Goal: Task Accomplishment & Management: Manage account settings

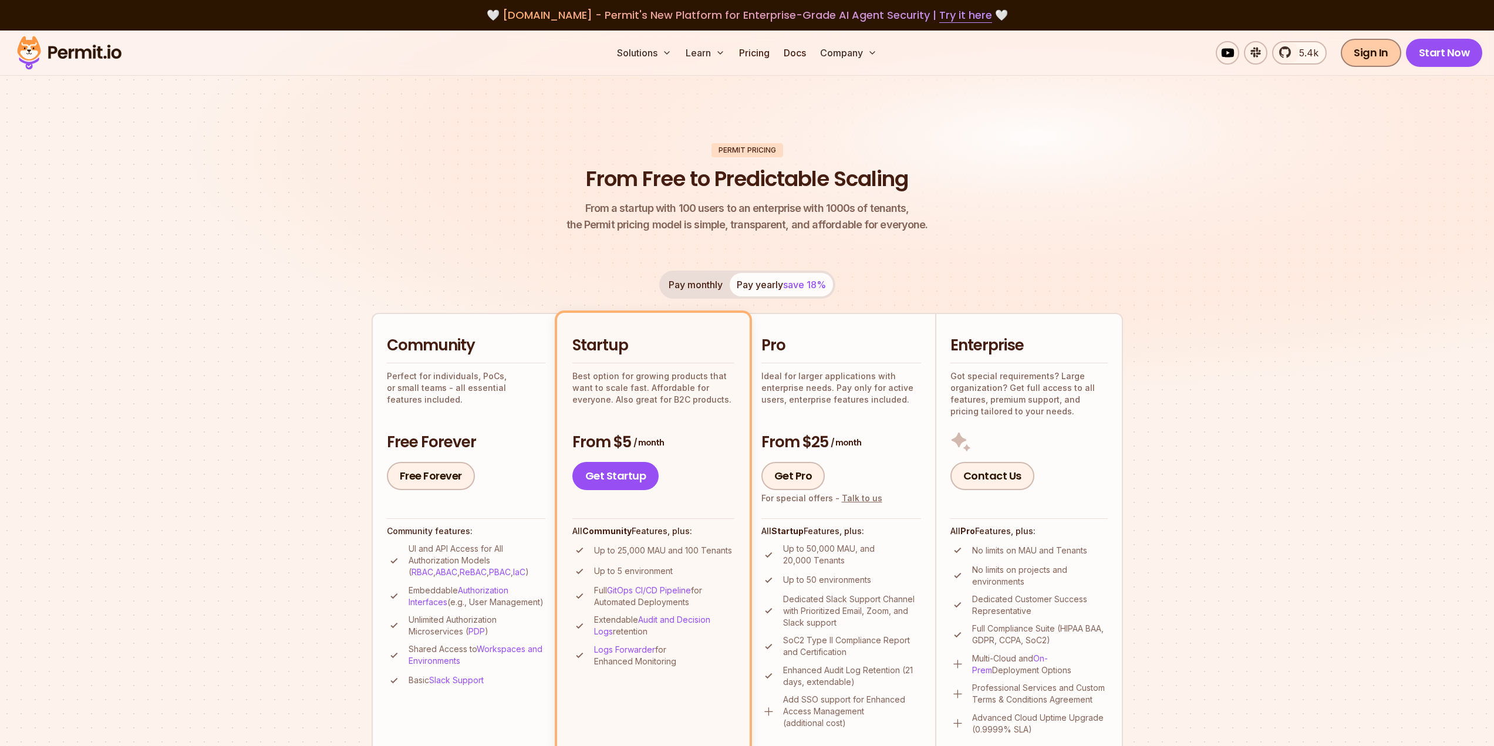
scroll to position [1322, 0]
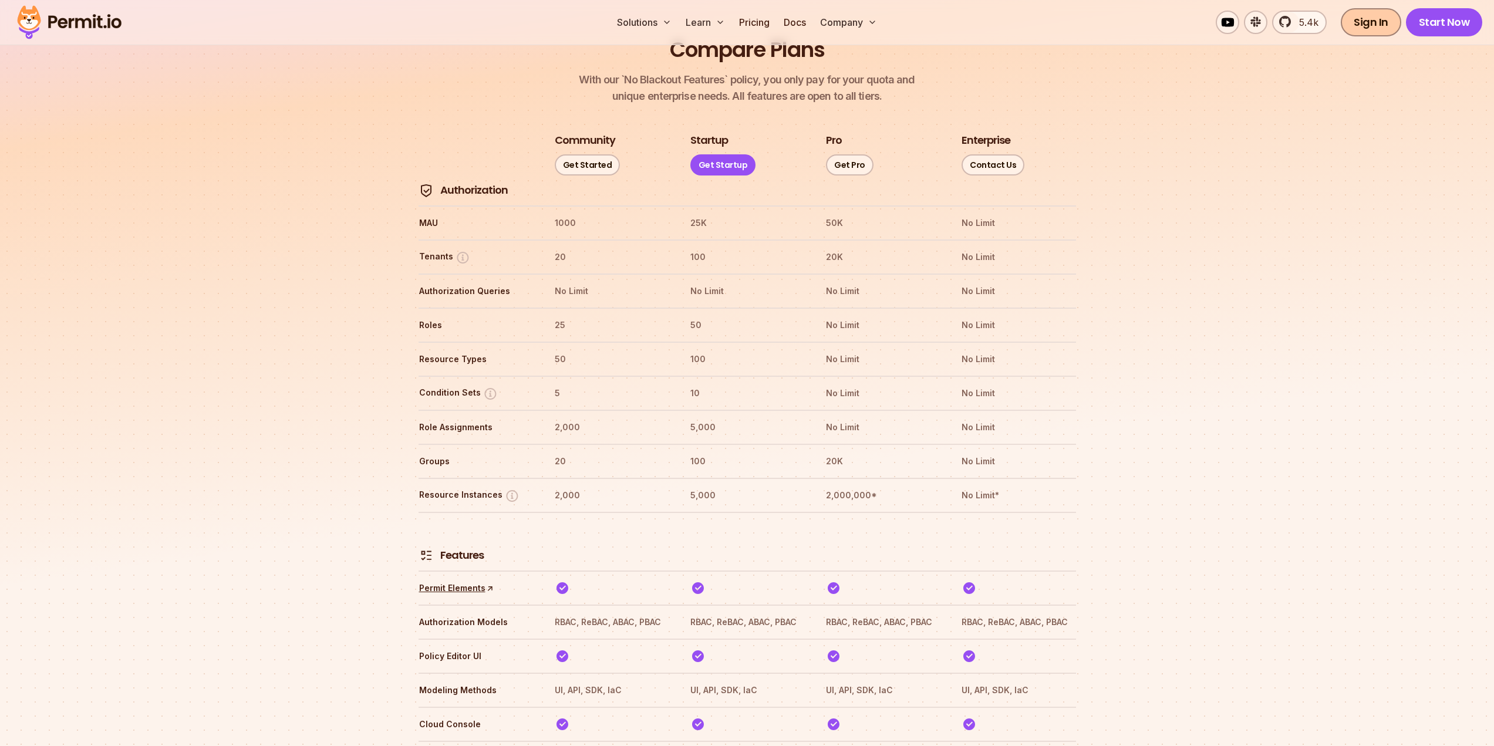
click at [1374, 23] on link "Sign In" at bounding box center [1371, 22] width 60 height 28
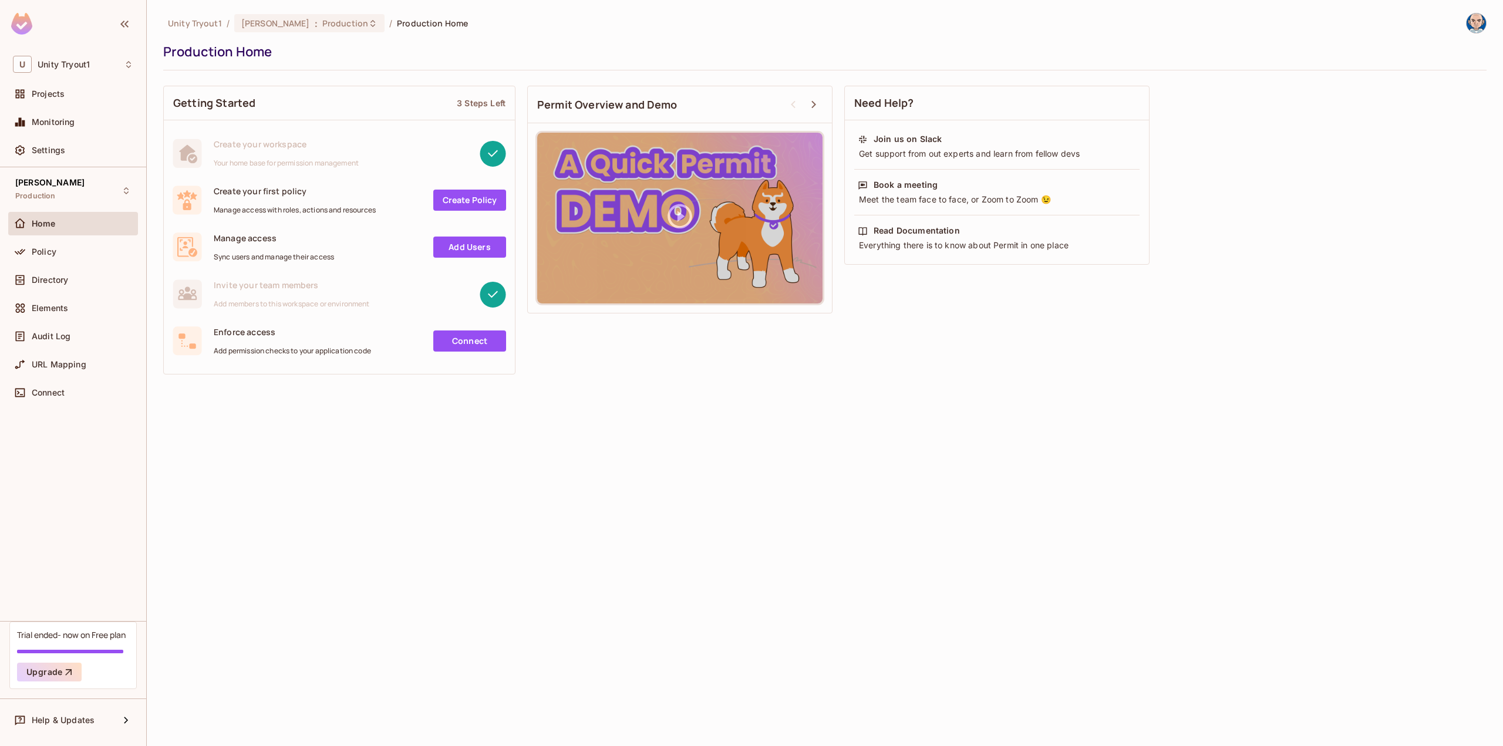
click at [1478, 22] on img at bounding box center [1475, 22] width 19 height 19
click at [1420, 49] on span "[PERSON_NAME]" at bounding box center [1444, 52] width 140 height 11
click at [37, 153] on div at bounding box center [751, 373] width 1503 height 746
click at [37, 151] on span "Settings" at bounding box center [48, 150] width 33 height 9
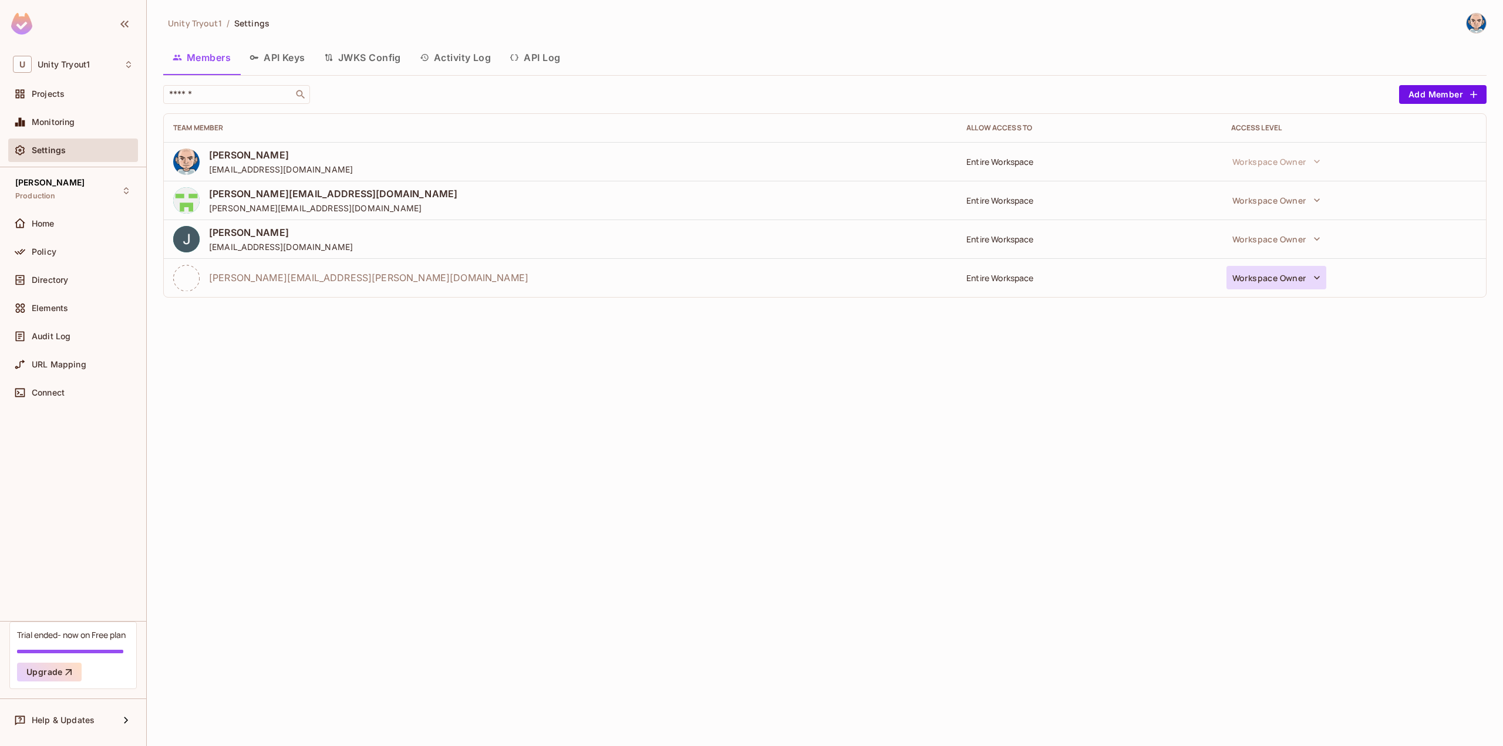
click at [1311, 279] on icon "button" at bounding box center [1317, 278] width 12 height 12
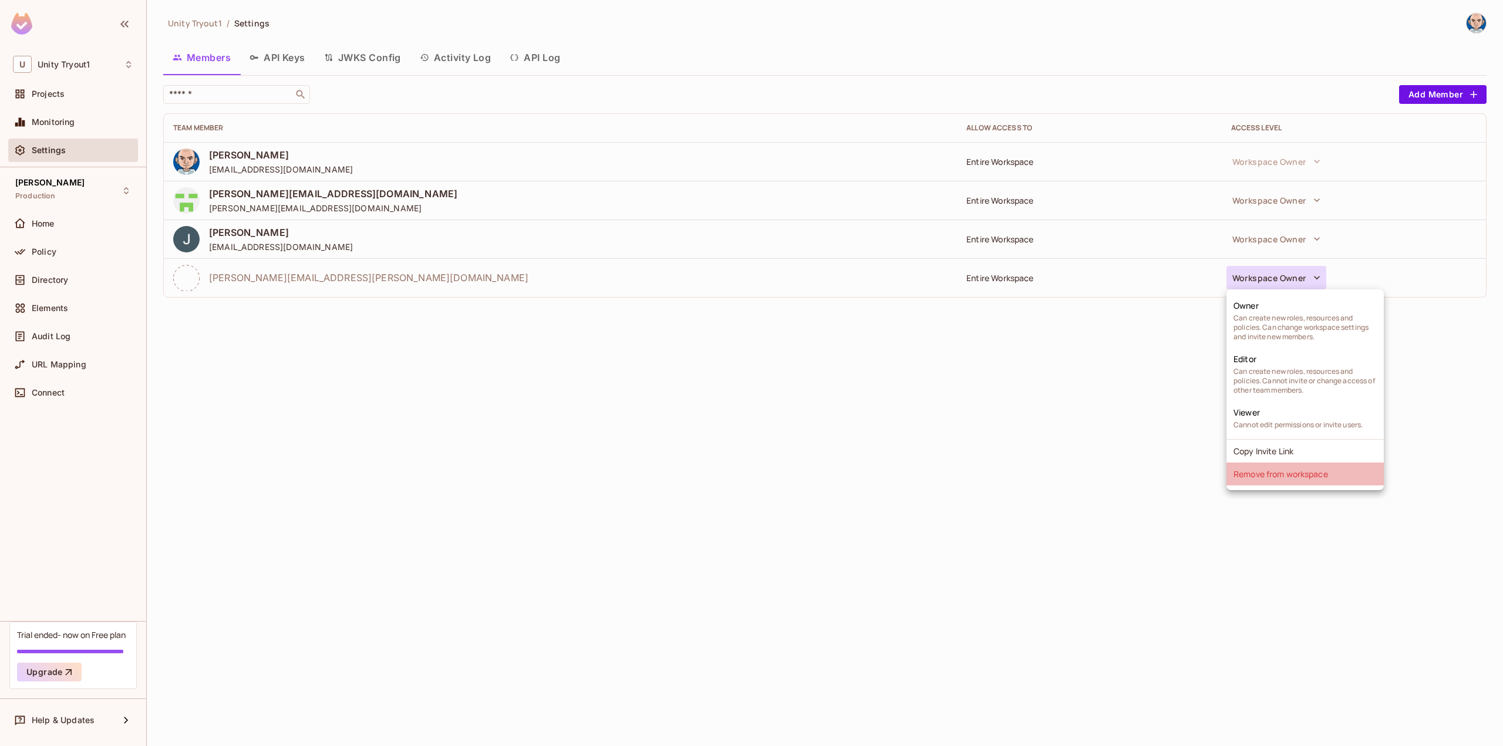
click at [1291, 477] on li "Remove from workspace" at bounding box center [1304, 474] width 157 height 23
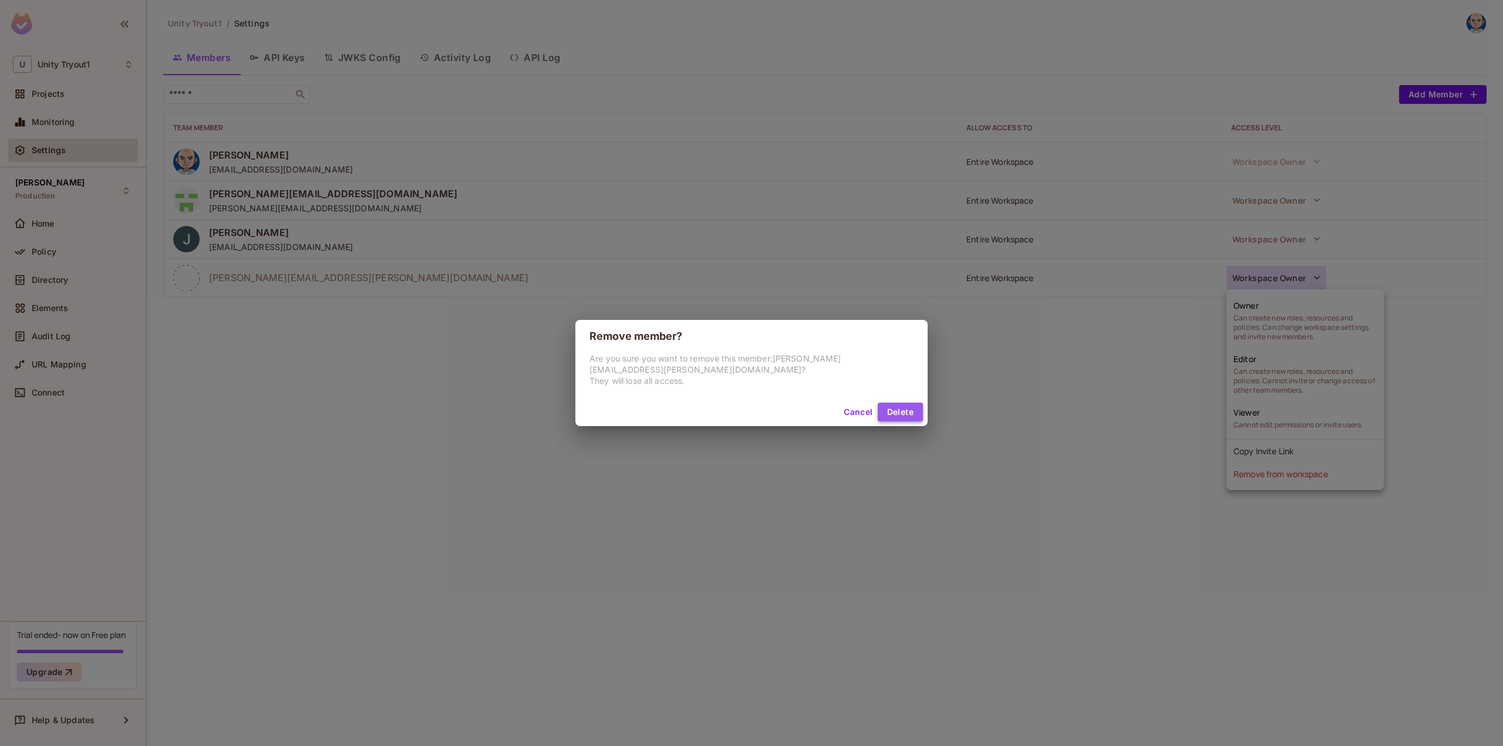
click at [910, 410] on button "Delete" at bounding box center [899, 412] width 45 height 19
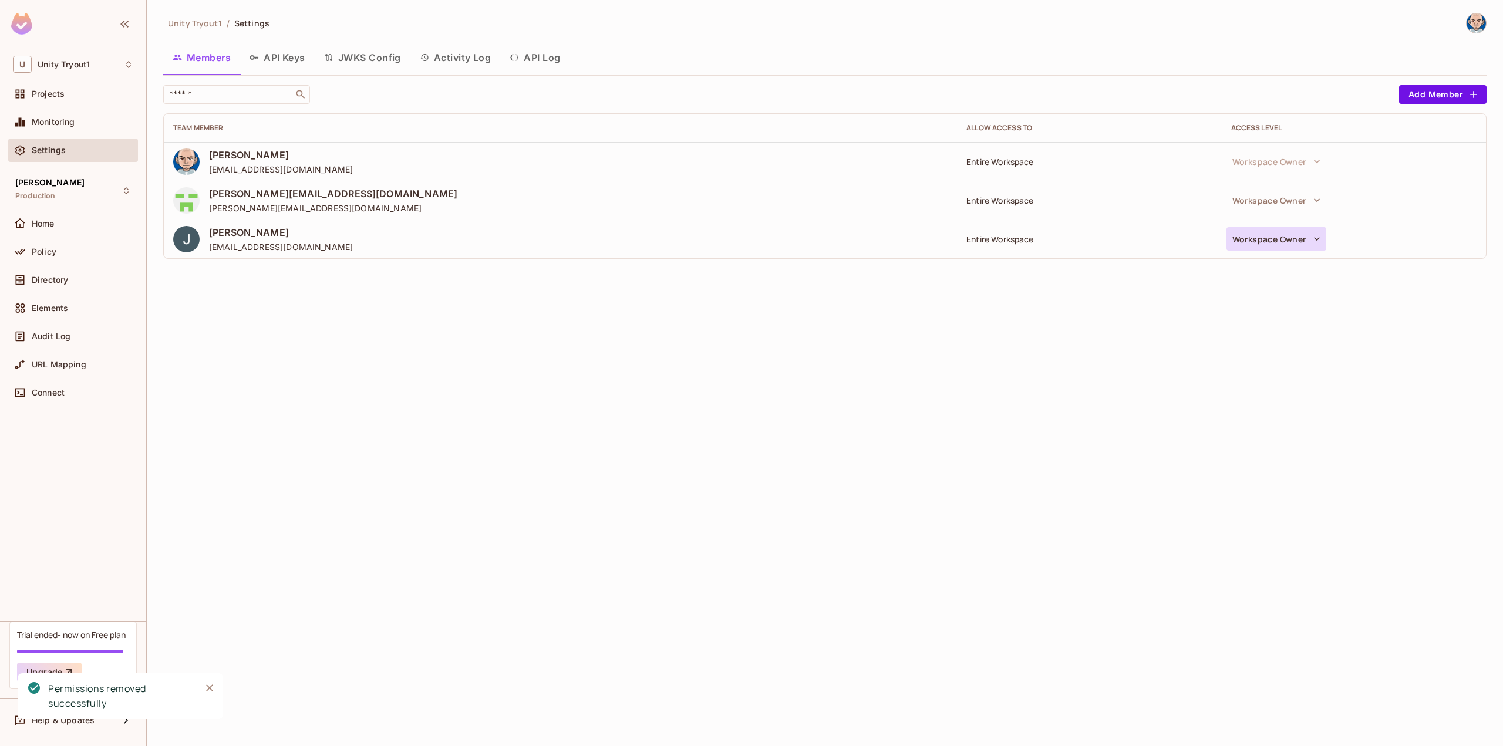
click at [1314, 240] on icon "button" at bounding box center [1317, 239] width 12 height 12
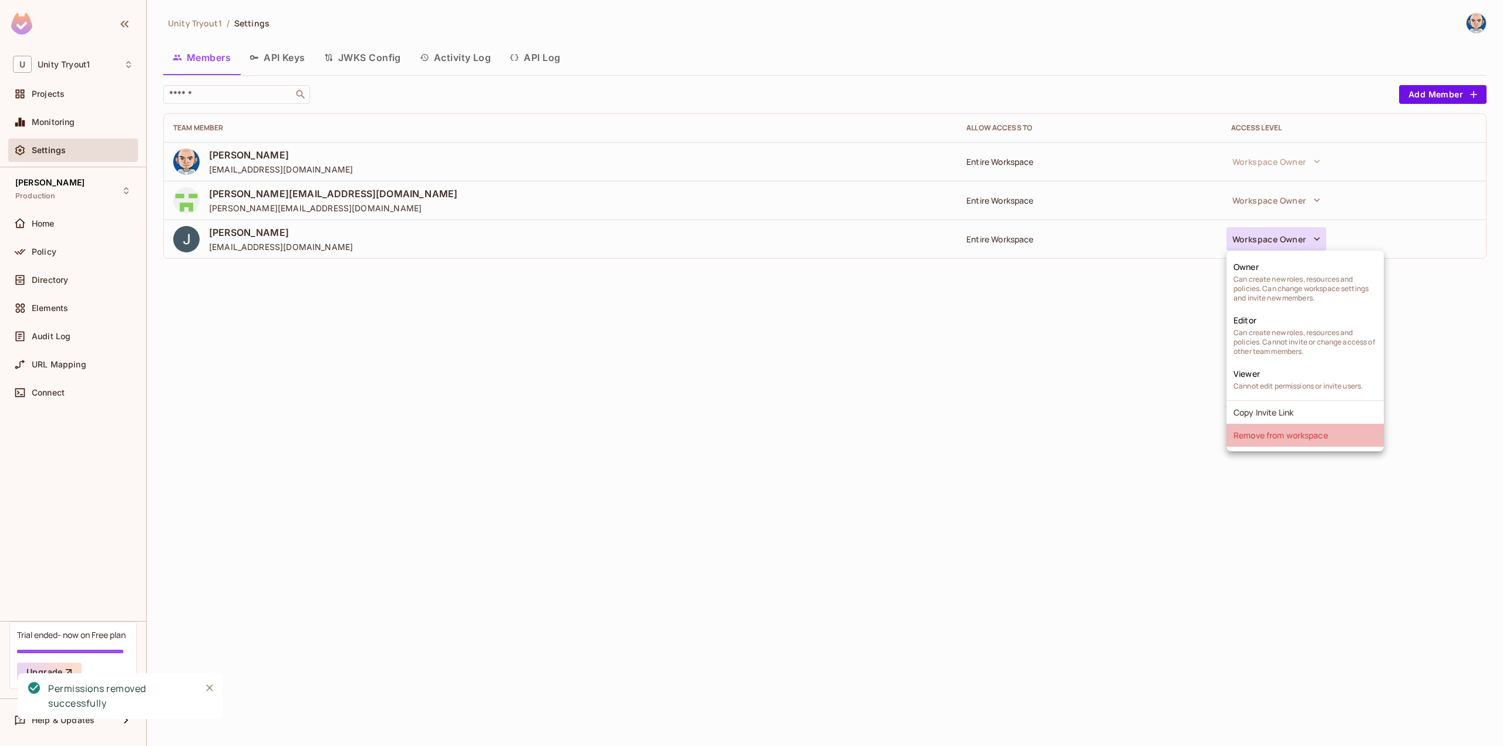
click at [1287, 435] on li "Remove from workspace" at bounding box center [1304, 435] width 157 height 23
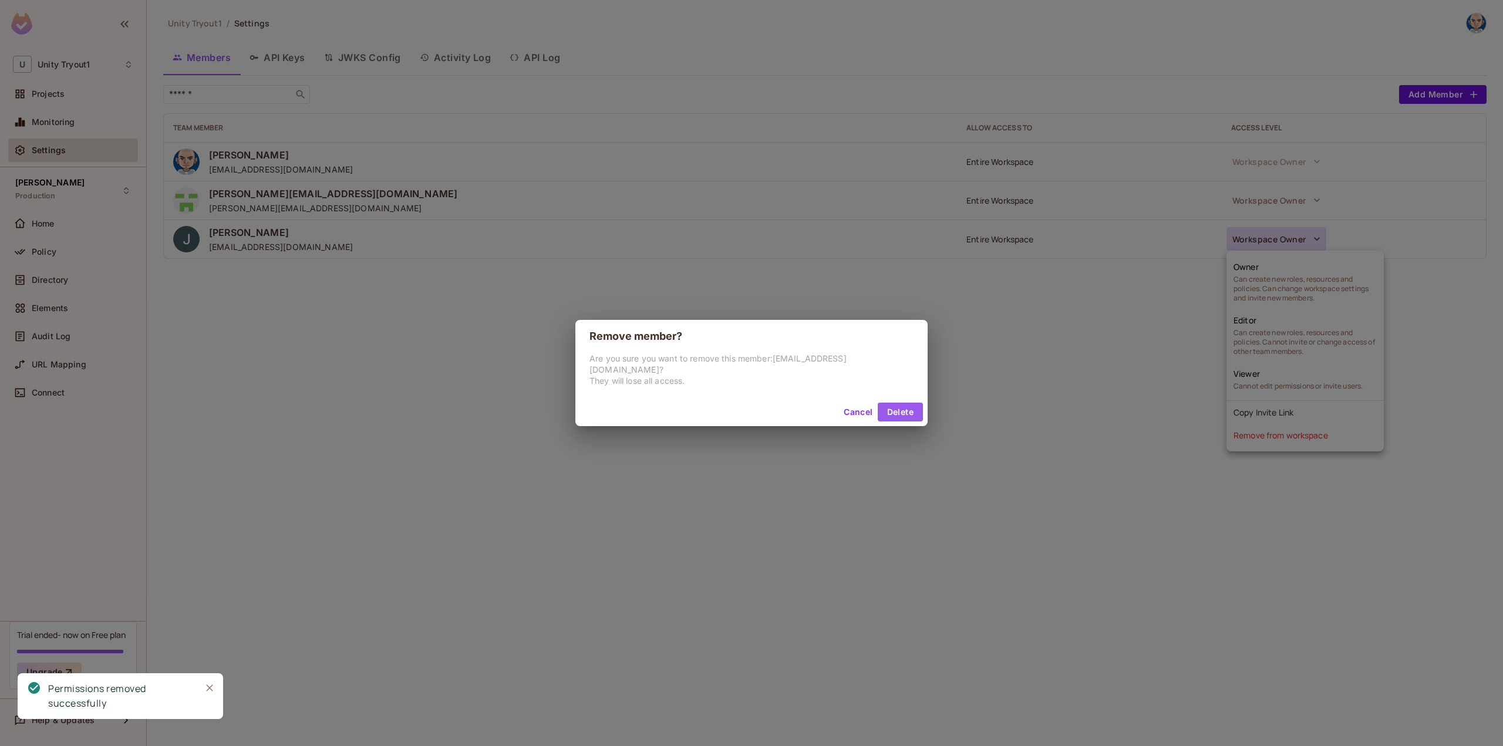
drag, startPoint x: 898, startPoint y: 407, endPoint x: 1166, endPoint y: 286, distance: 293.5
click at [899, 407] on button "Delete" at bounding box center [899, 412] width 45 height 19
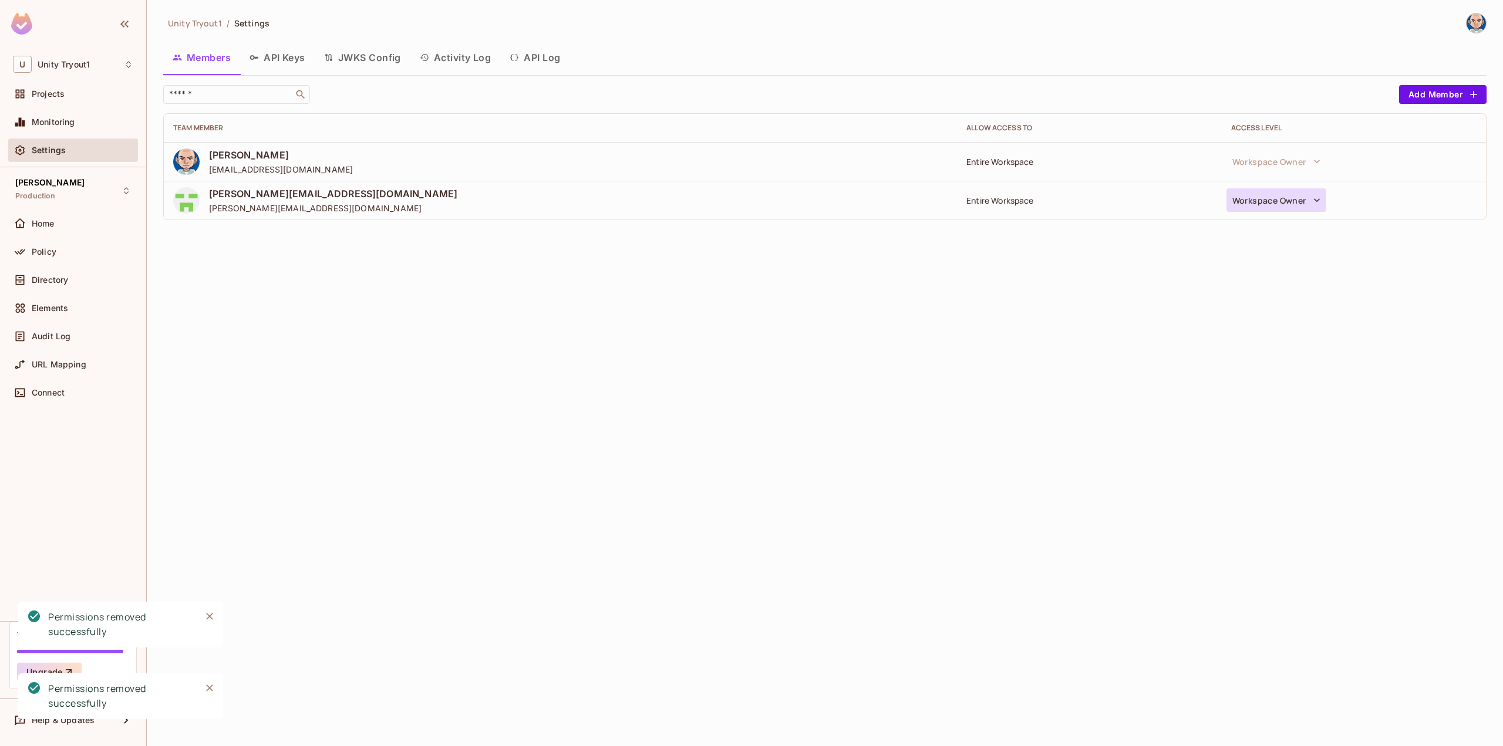
click at [1314, 200] on icon "button" at bounding box center [1317, 200] width 12 height 12
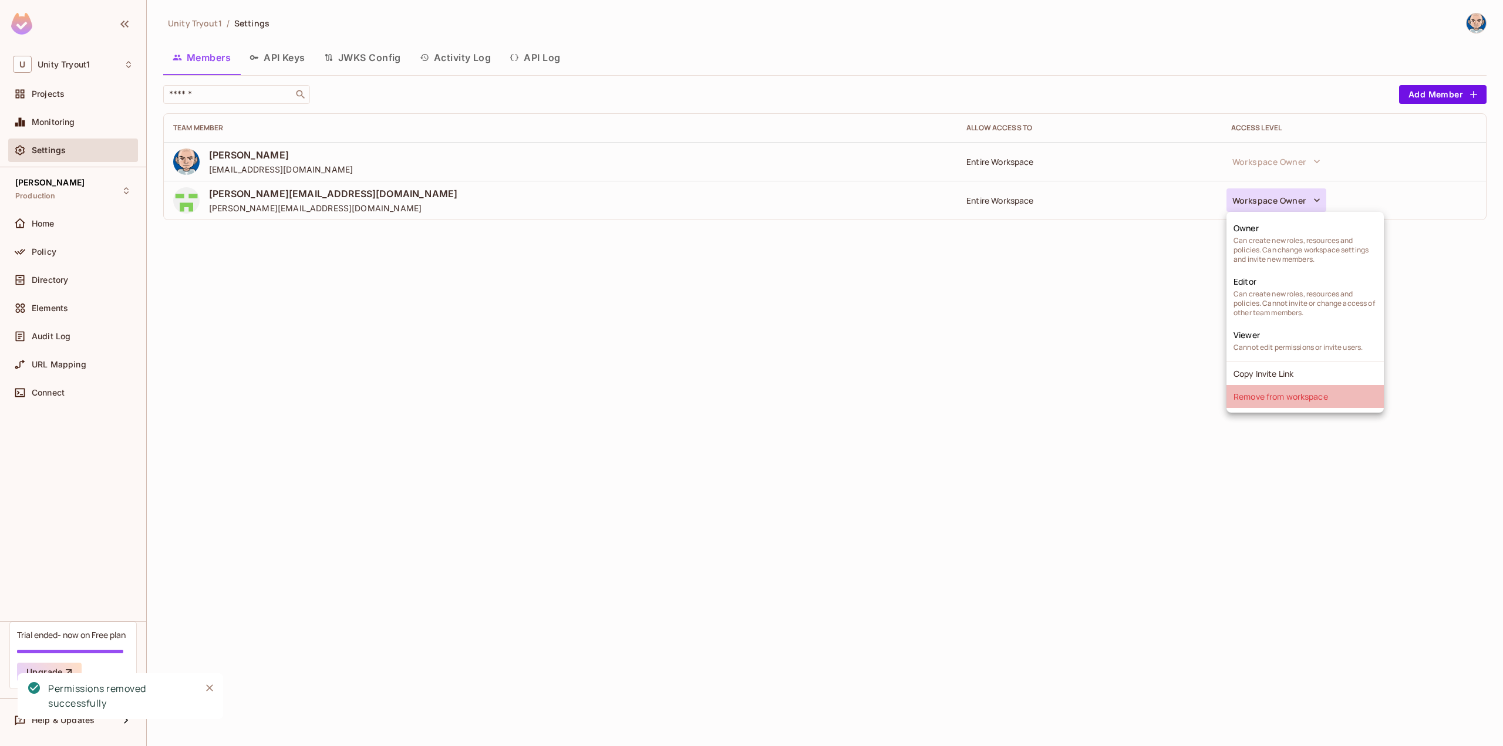
click at [1283, 393] on li "Remove from workspace" at bounding box center [1304, 396] width 157 height 23
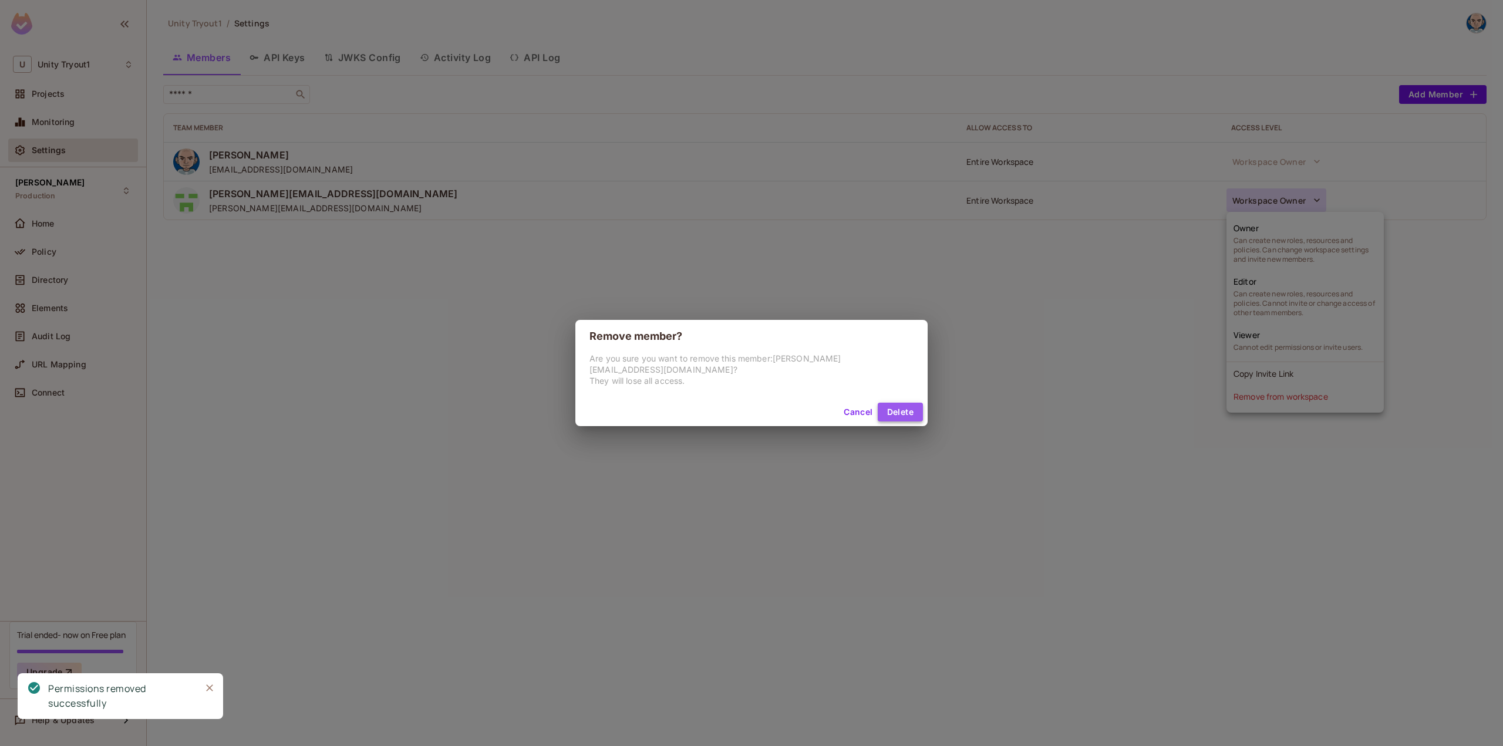
click at [889, 412] on button "Delete" at bounding box center [899, 412] width 45 height 19
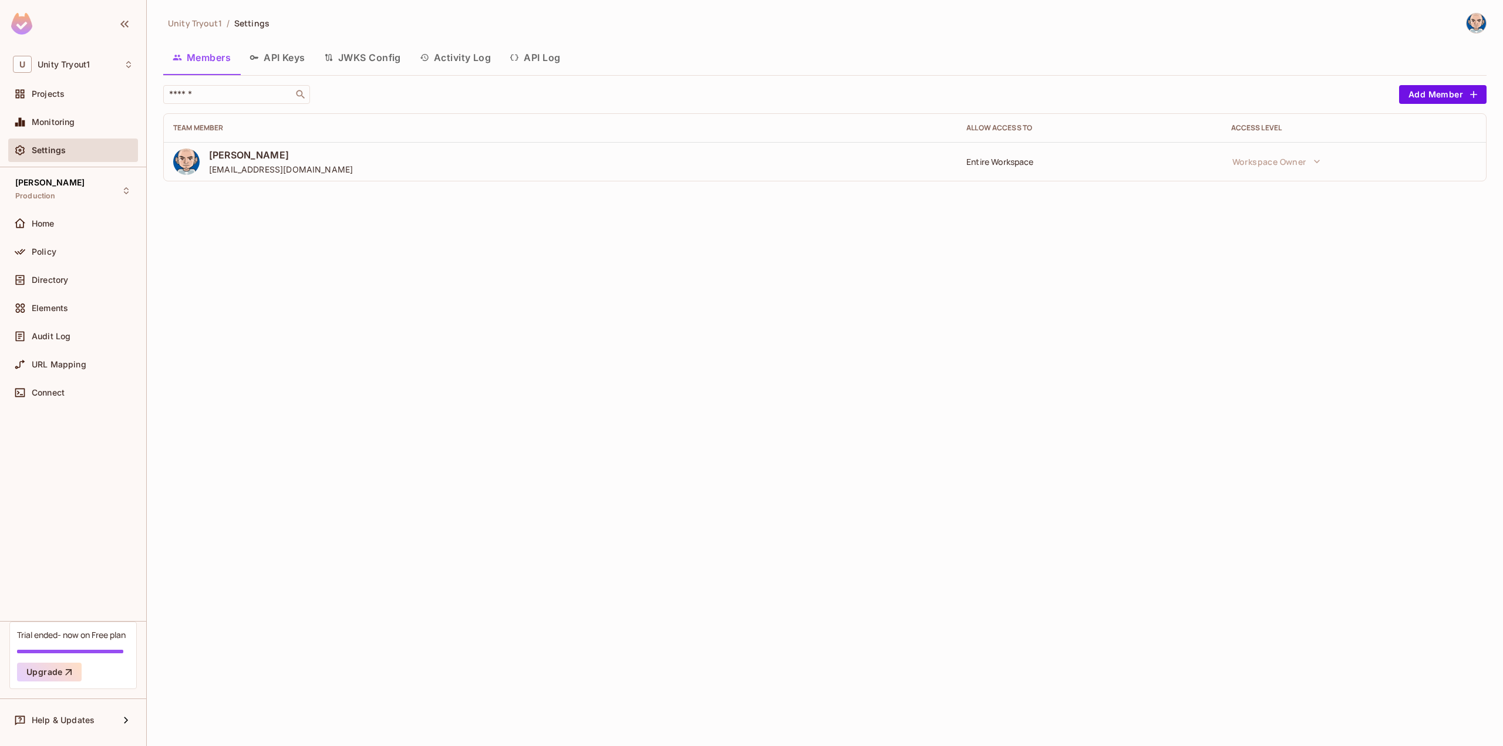
click at [53, 549] on div "[PERSON_NAME] Test Production Home Policy Directory Elements Audit Log URL Mapp…" at bounding box center [73, 394] width 146 height 454
click at [121, 19] on icon "button" at bounding box center [124, 24] width 14 height 14
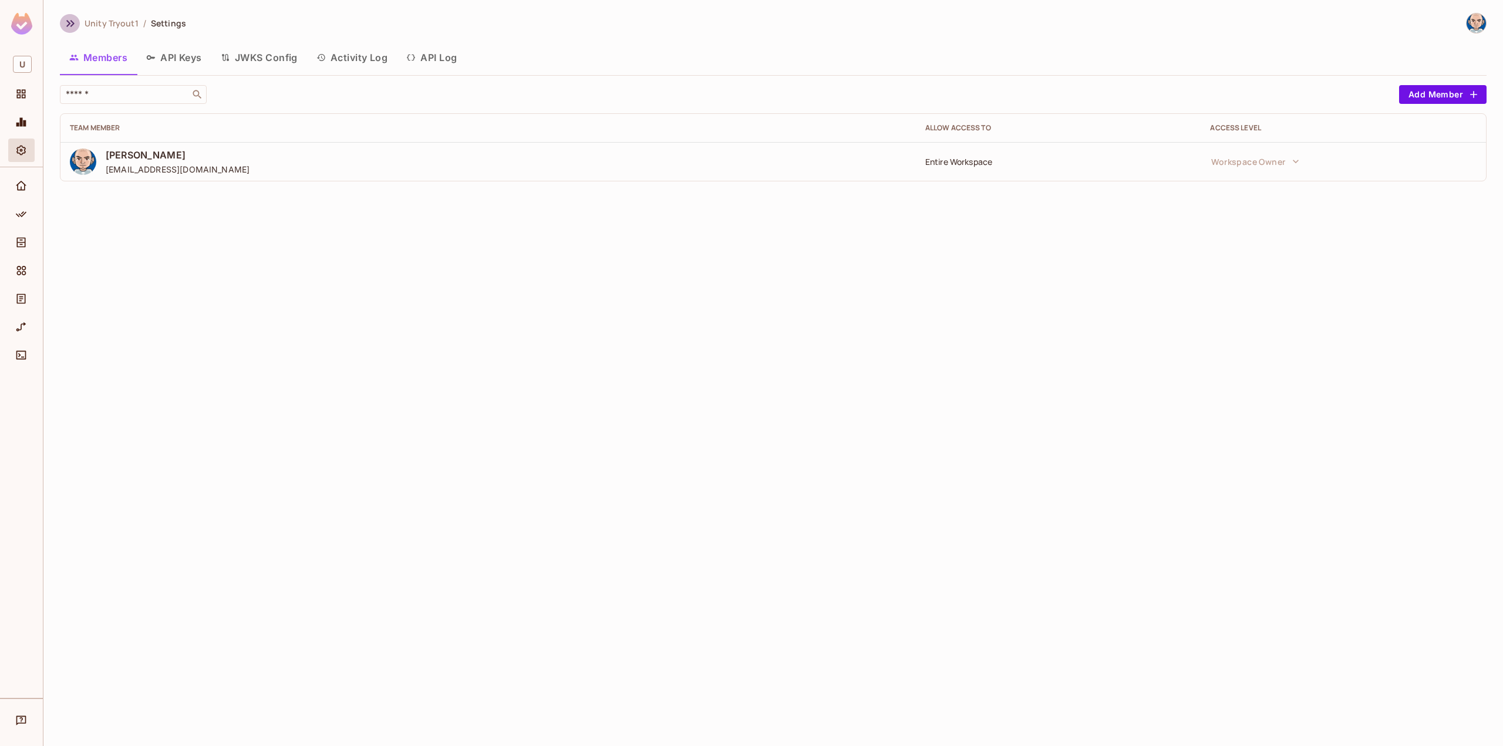
click at [69, 22] on icon "button" at bounding box center [70, 23] width 8 height 7
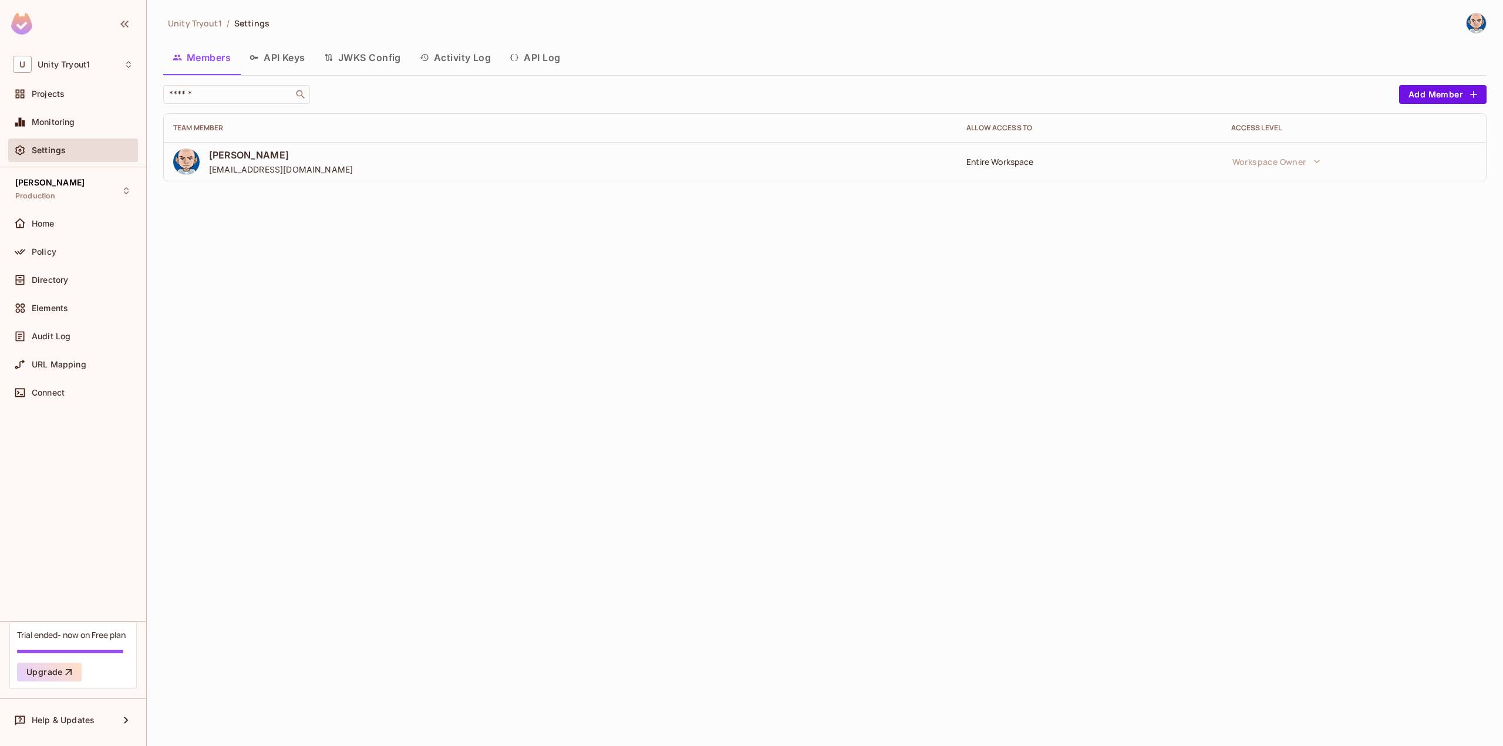
click at [85, 634] on div "Trial ended- now on Free plan" at bounding box center [71, 634] width 109 height 11
click at [104, 713] on div "Help & Updates" at bounding box center [73, 719] width 130 height 23
click at [477, 420] on div at bounding box center [751, 373] width 1503 height 746
click at [18, 24] on img at bounding box center [21, 24] width 21 height 22
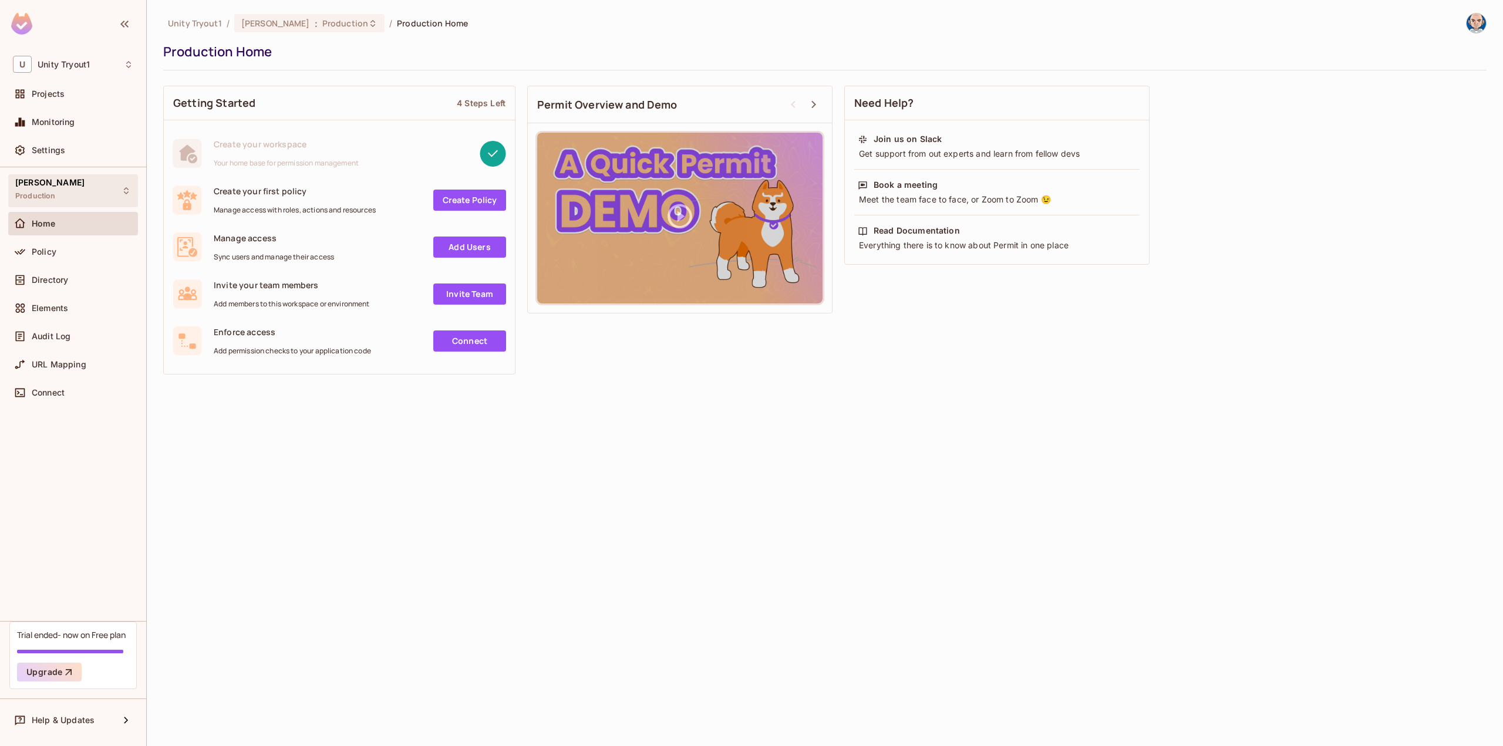
click at [56, 184] on span "[PERSON_NAME]" at bounding box center [49, 182] width 69 height 9
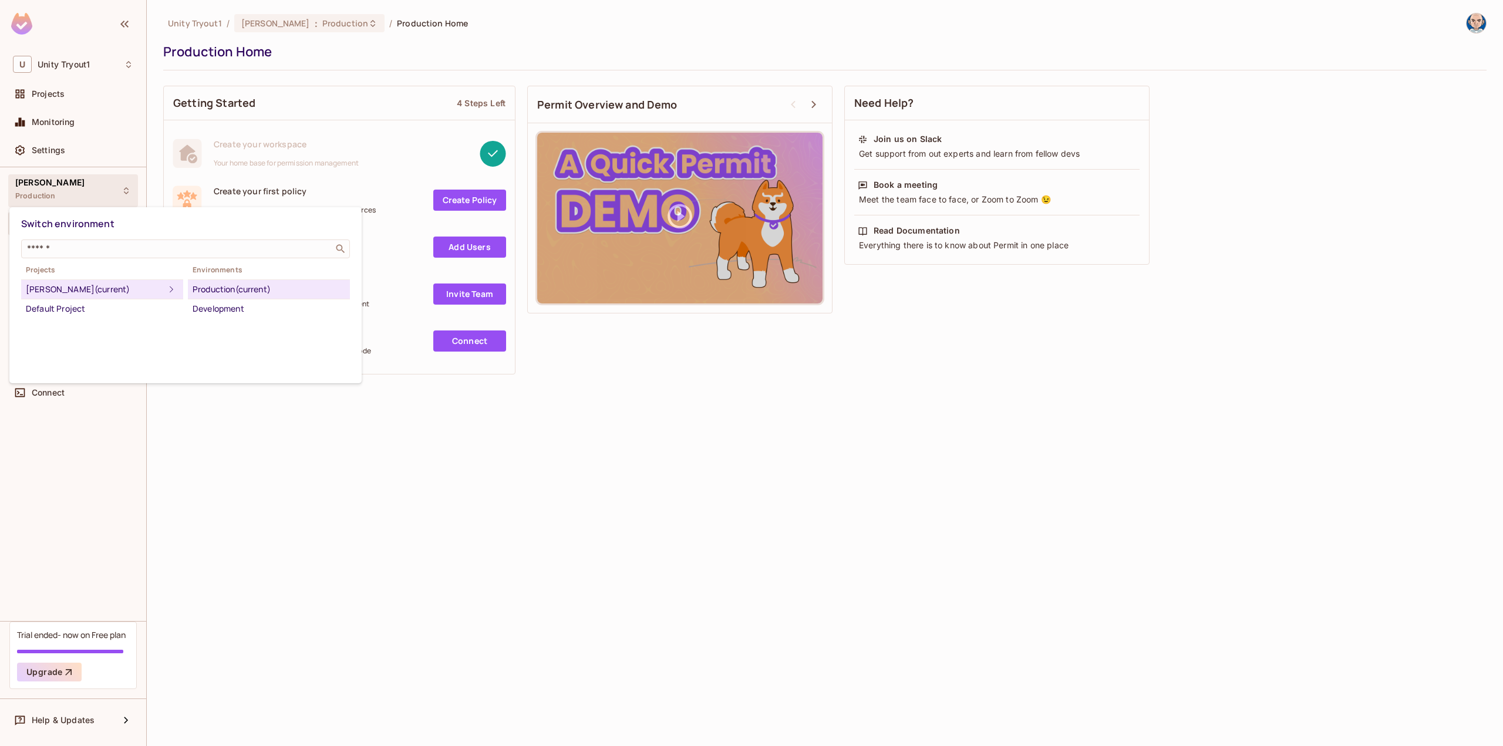
click at [56, 181] on div at bounding box center [751, 373] width 1503 height 746
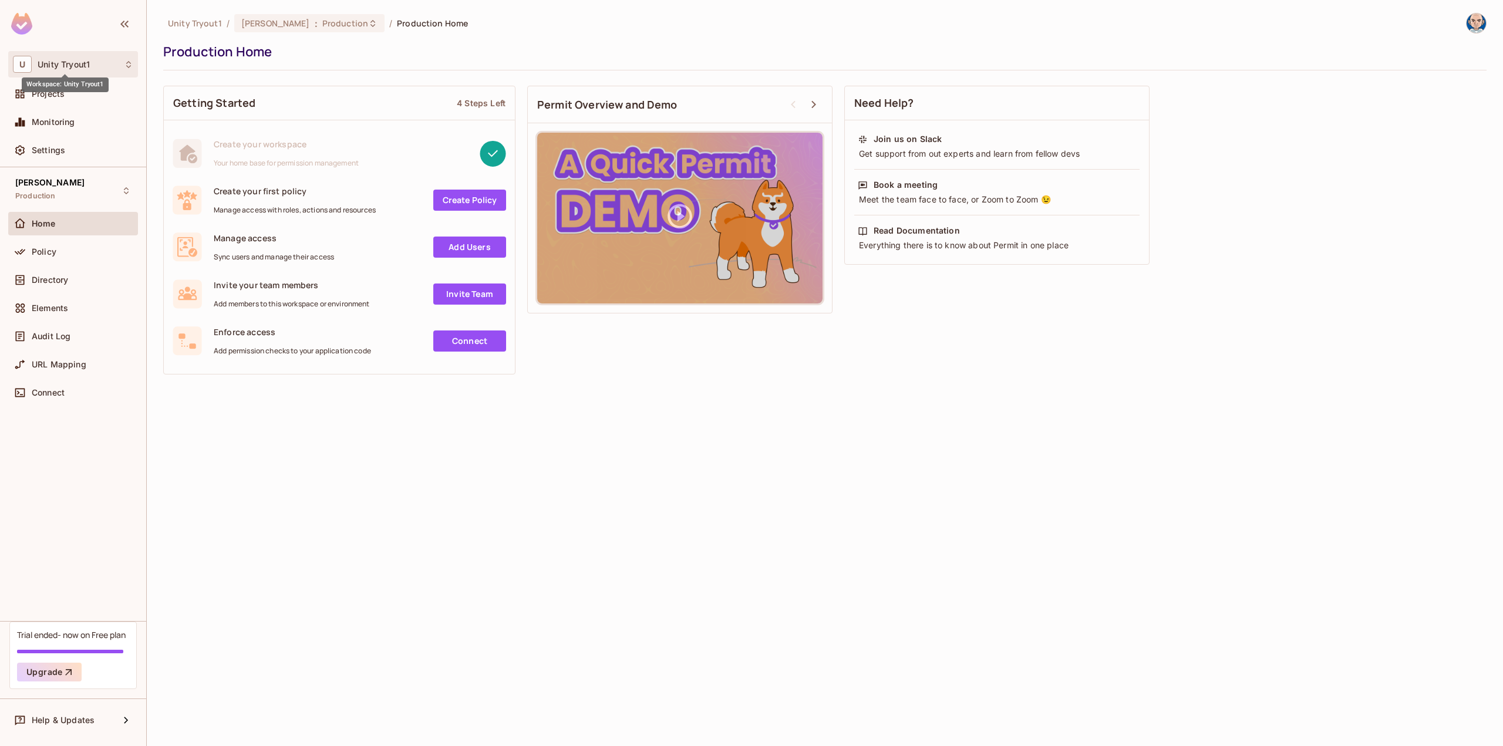
click at [65, 60] on span "Unity Tryout1" at bounding box center [64, 64] width 52 height 9
drag, startPoint x: 291, startPoint y: 598, endPoint x: 168, endPoint y: 404, distance: 228.8
click at [289, 597] on div at bounding box center [751, 373] width 1503 height 746
click at [39, 92] on span "Projects" at bounding box center [48, 93] width 33 height 9
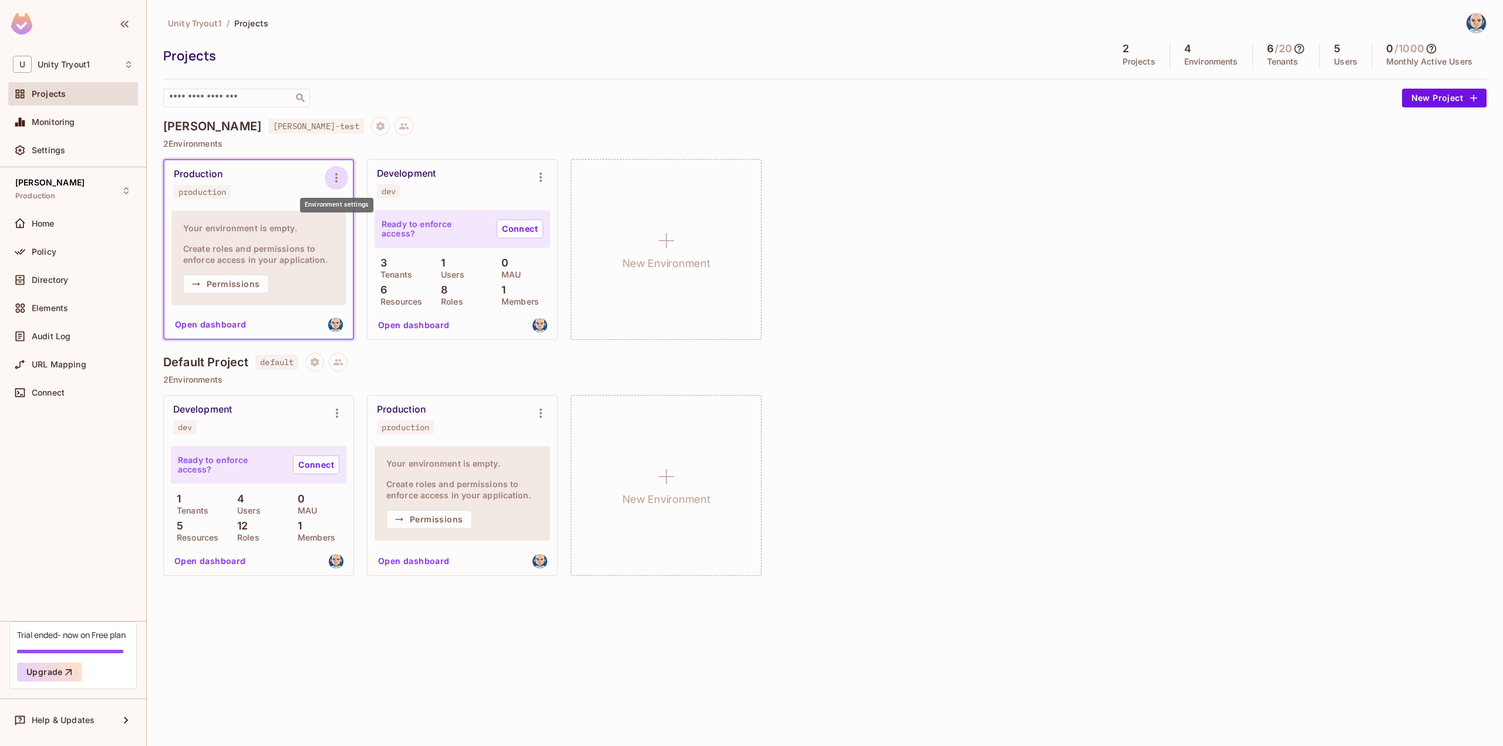
click at [330, 180] on icon "Environment settings" at bounding box center [336, 178] width 14 height 14
click at [395, 298] on span "Delete Environment" at bounding box center [408, 304] width 84 height 19
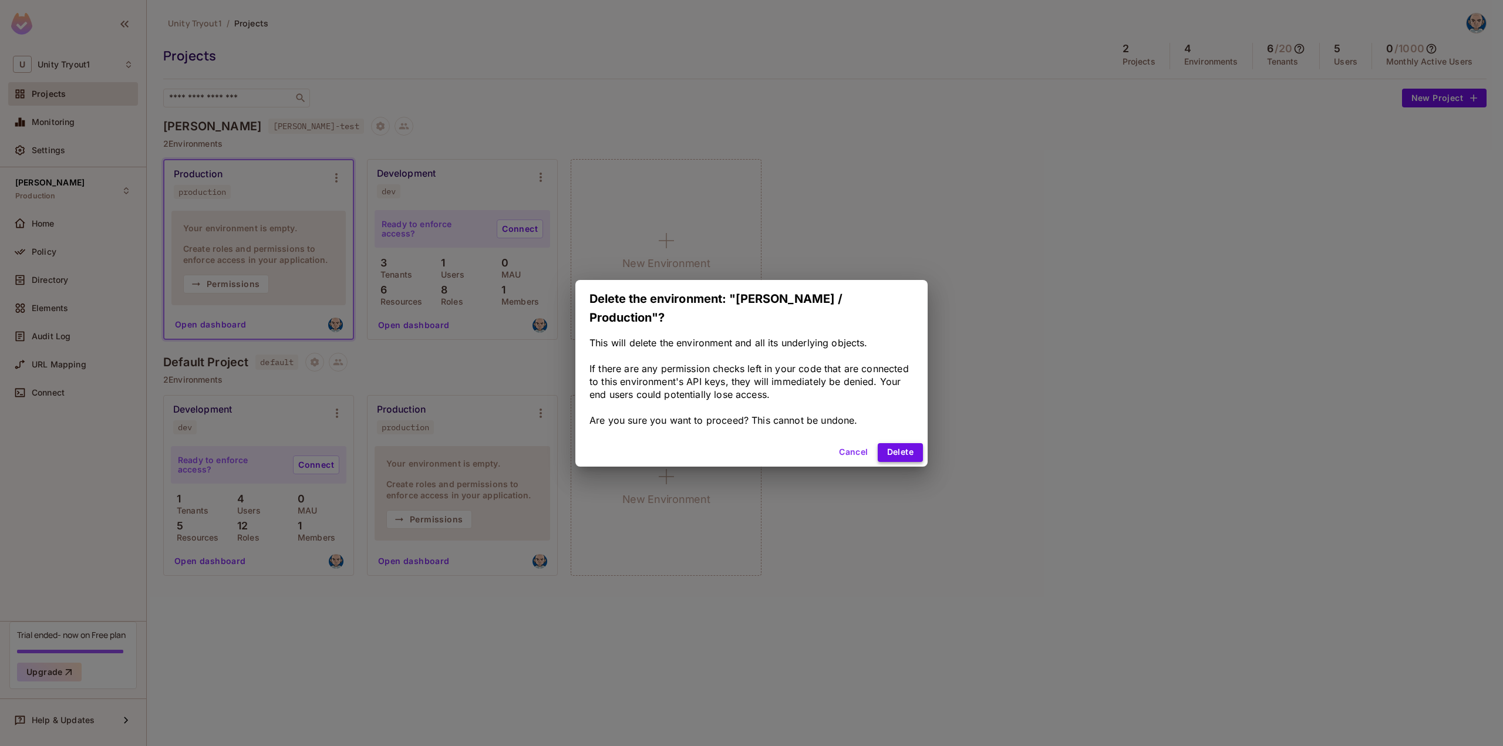
click at [903, 446] on button "Delete" at bounding box center [899, 452] width 45 height 19
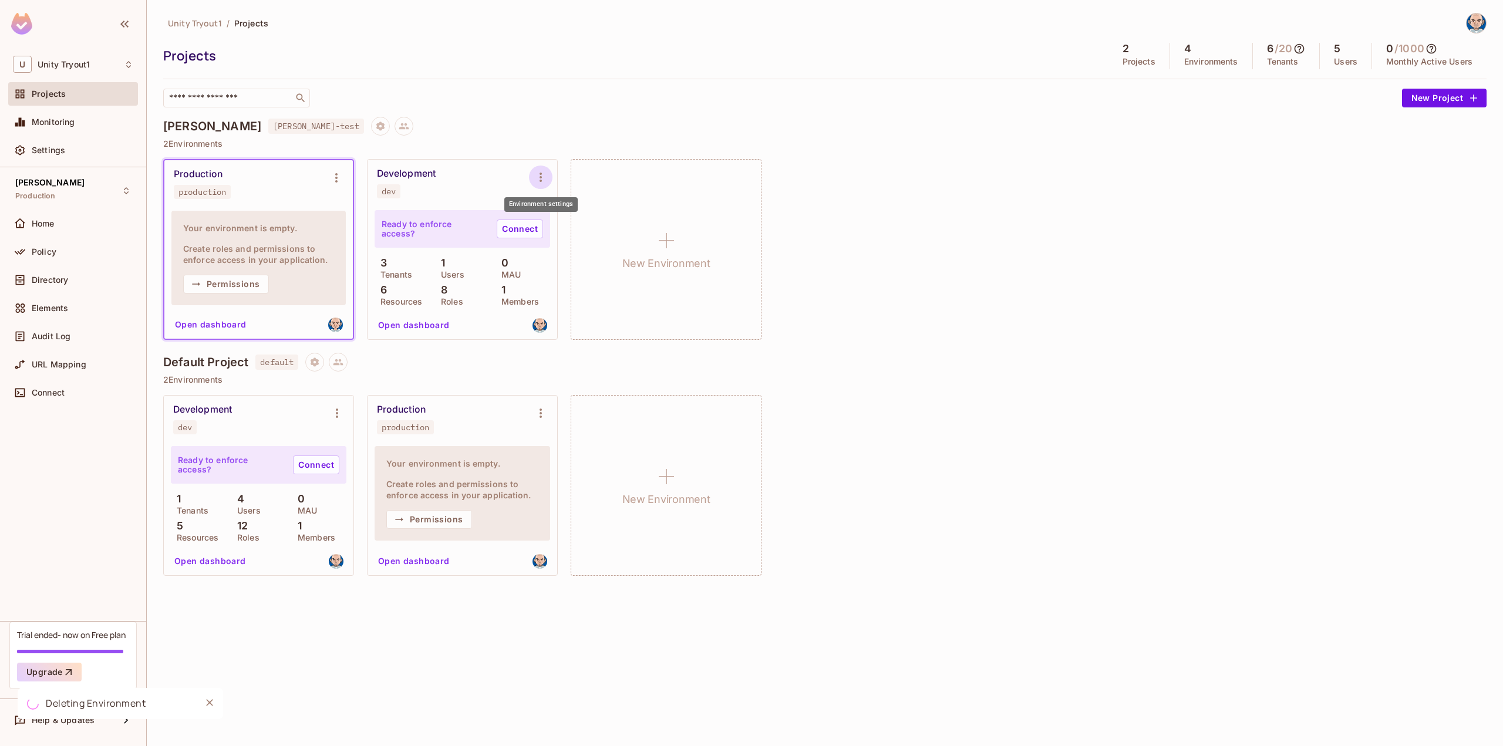
click at [541, 180] on icon "Environment settings" at bounding box center [540, 177] width 2 height 9
click at [609, 301] on div "Delete Environment" at bounding box center [611, 304] width 77 height 12
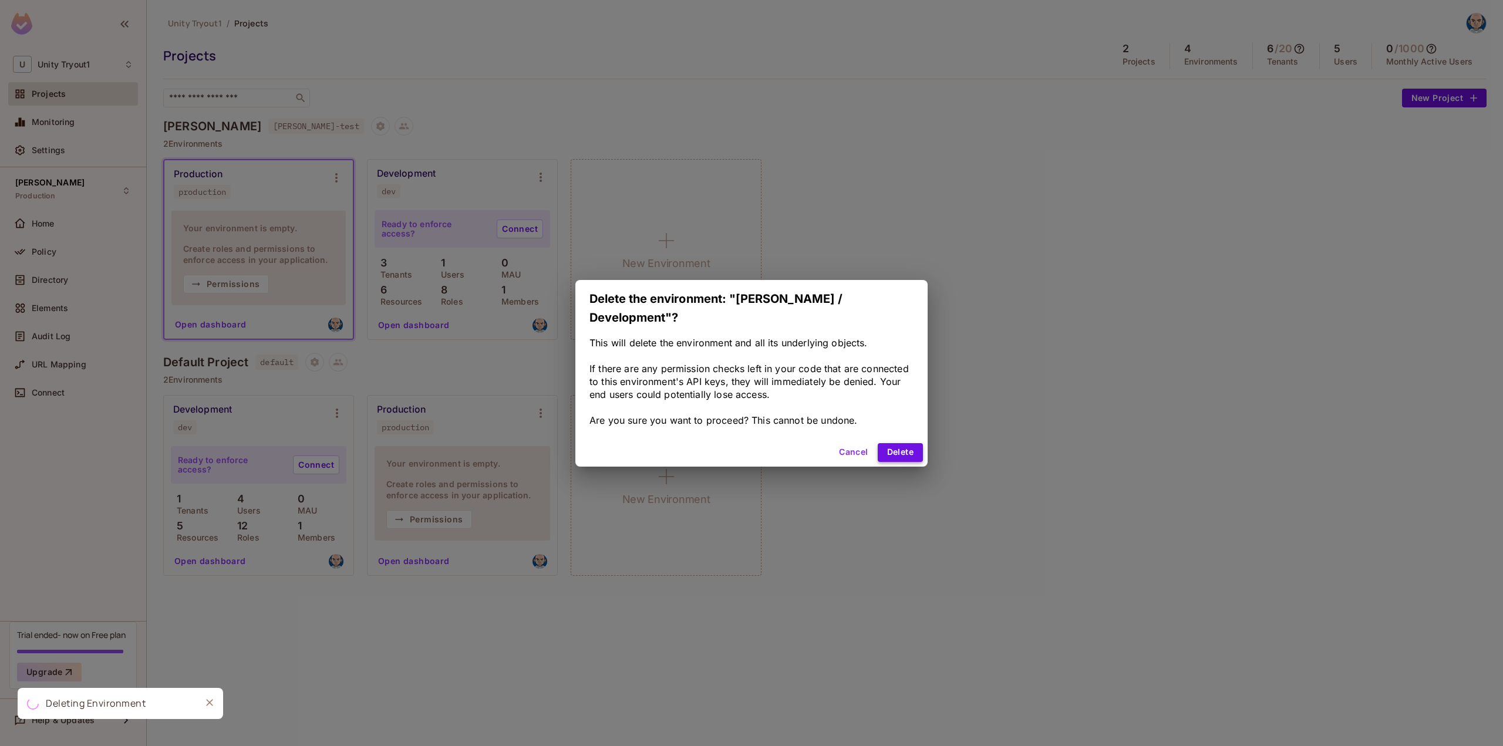
click at [907, 443] on button "Delete" at bounding box center [899, 452] width 45 height 19
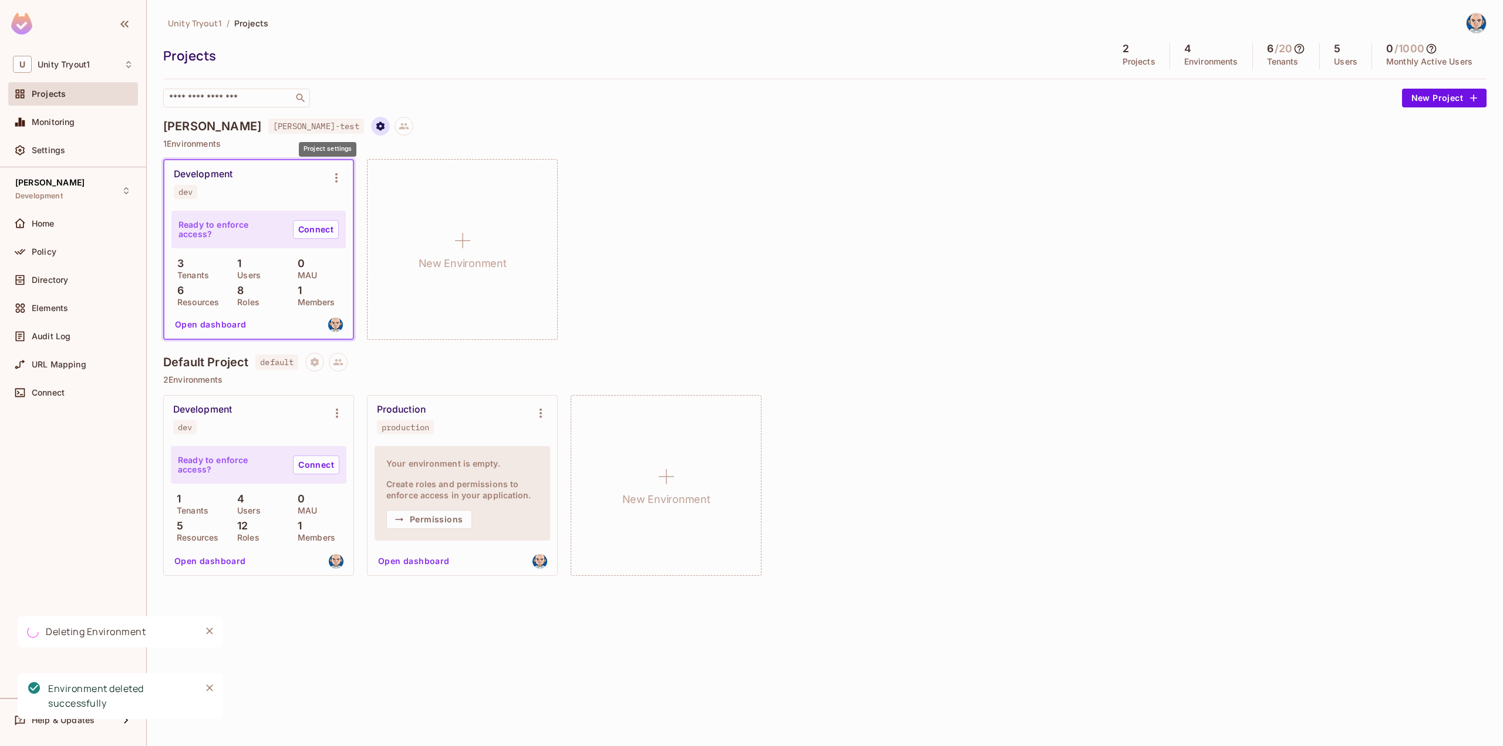
click at [376, 127] on icon "Project settings" at bounding box center [380, 125] width 8 height 9
click at [396, 201] on div "Delete Project" at bounding box center [388, 197] width 56 height 12
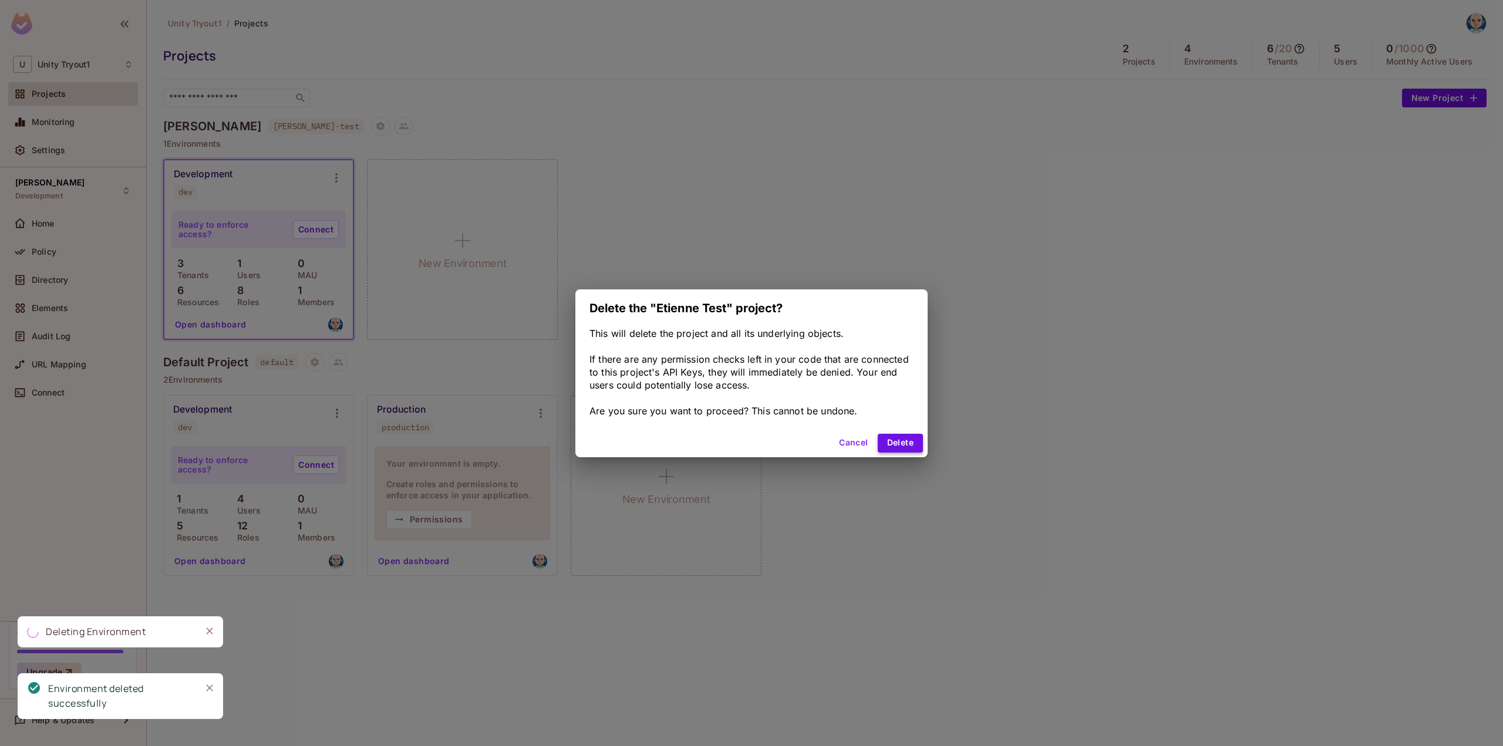
click at [900, 441] on button "Delete" at bounding box center [899, 443] width 45 height 19
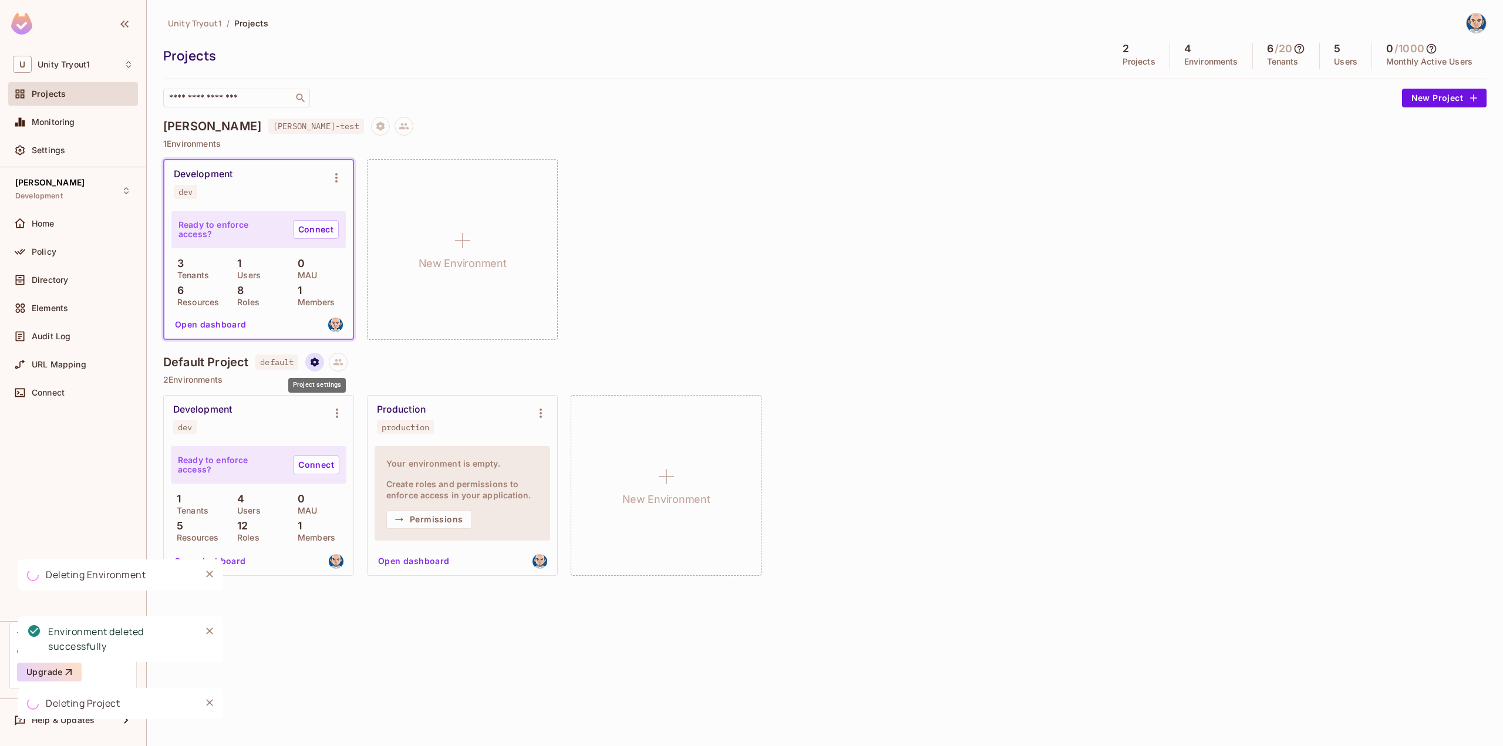
click at [315, 362] on icon "Project settings" at bounding box center [314, 361] width 8 height 9
click at [363, 431] on div "Delete Project" at bounding box center [377, 433] width 56 height 12
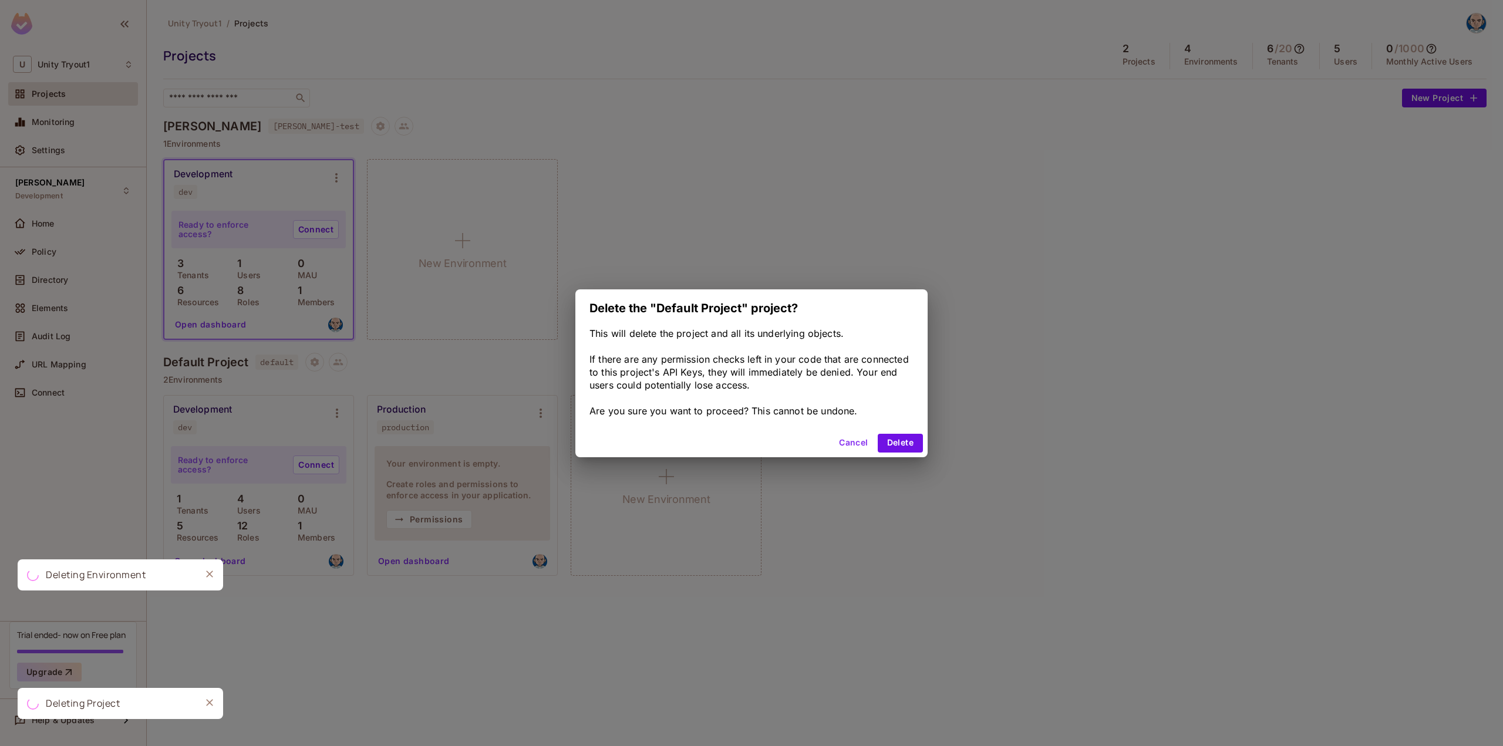
click at [908, 433] on div "Cancel Delete" at bounding box center [751, 443] width 352 height 28
click at [907, 438] on button "Delete" at bounding box center [899, 443] width 45 height 19
